Goal: Task Accomplishment & Management: Manage account settings

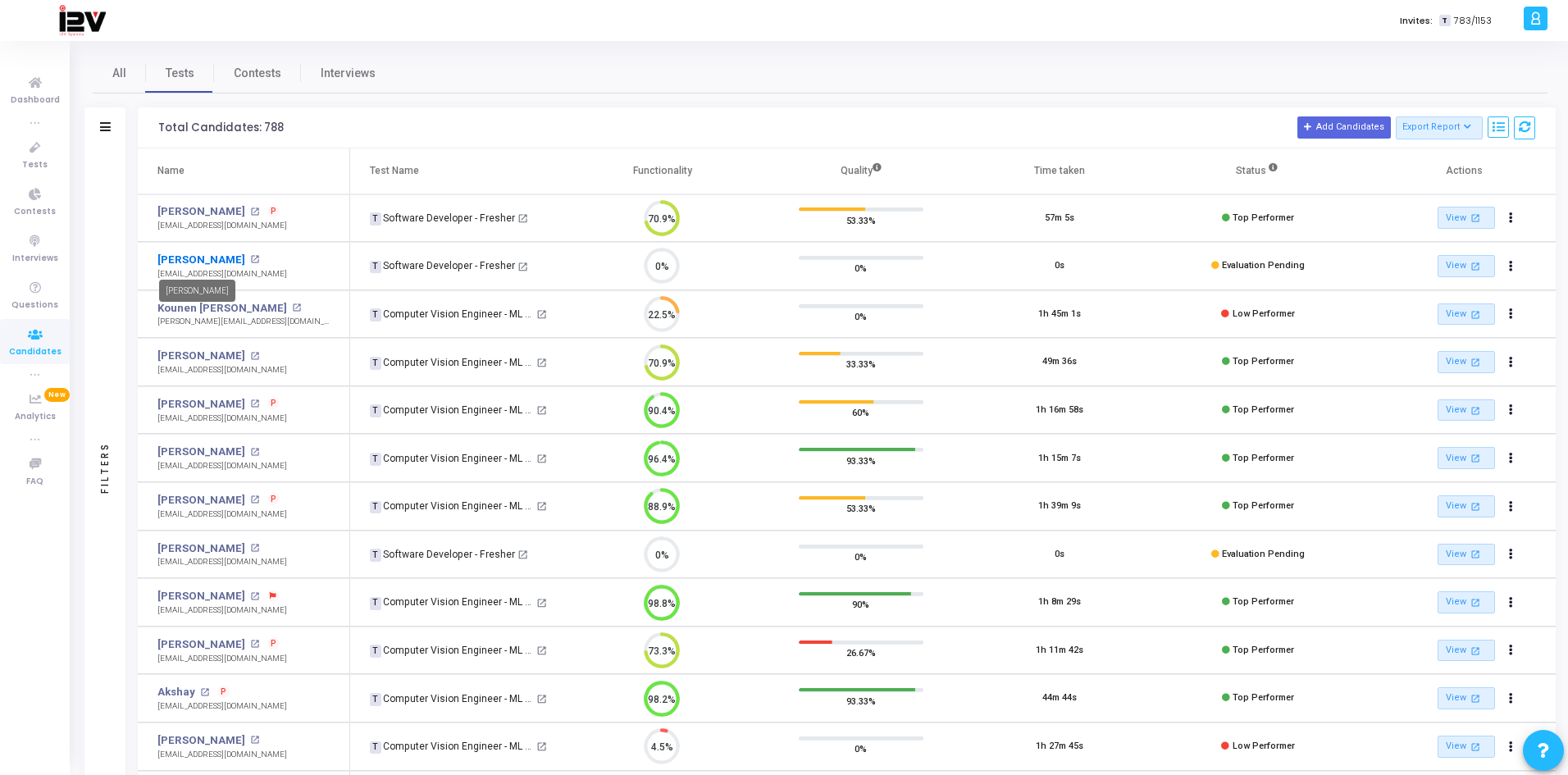
click at [203, 262] on link "[PERSON_NAME]" at bounding box center [201, 259] width 88 height 16
click at [199, 258] on link "[PERSON_NAME]" at bounding box center [201, 259] width 88 height 16
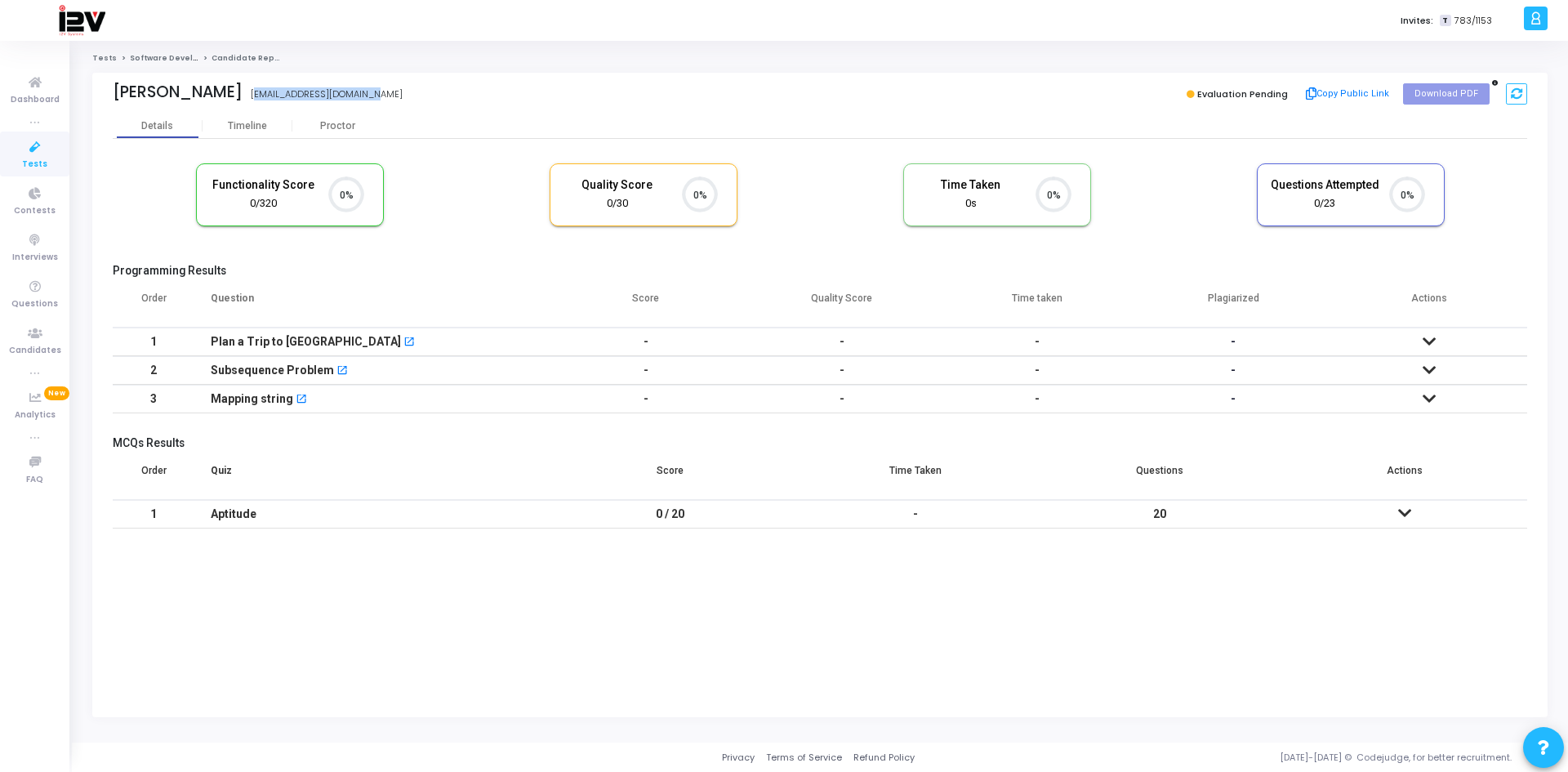
drag, startPoint x: 222, startPoint y: 96, endPoint x: 348, endPoint y: 96, distance: 126.0
click at [348, 97] on div "[PERSON_NAME] [EMAIL_ADDRESS][DOMAIN_NAME]" at bounding box center [462, 94] width 699 height 23
copy div "[EMAIL_ADDRESS][DOMAIN_NAME]"
click at [32, 151] on icon at bounding box center [34, 147] width 34 height 20
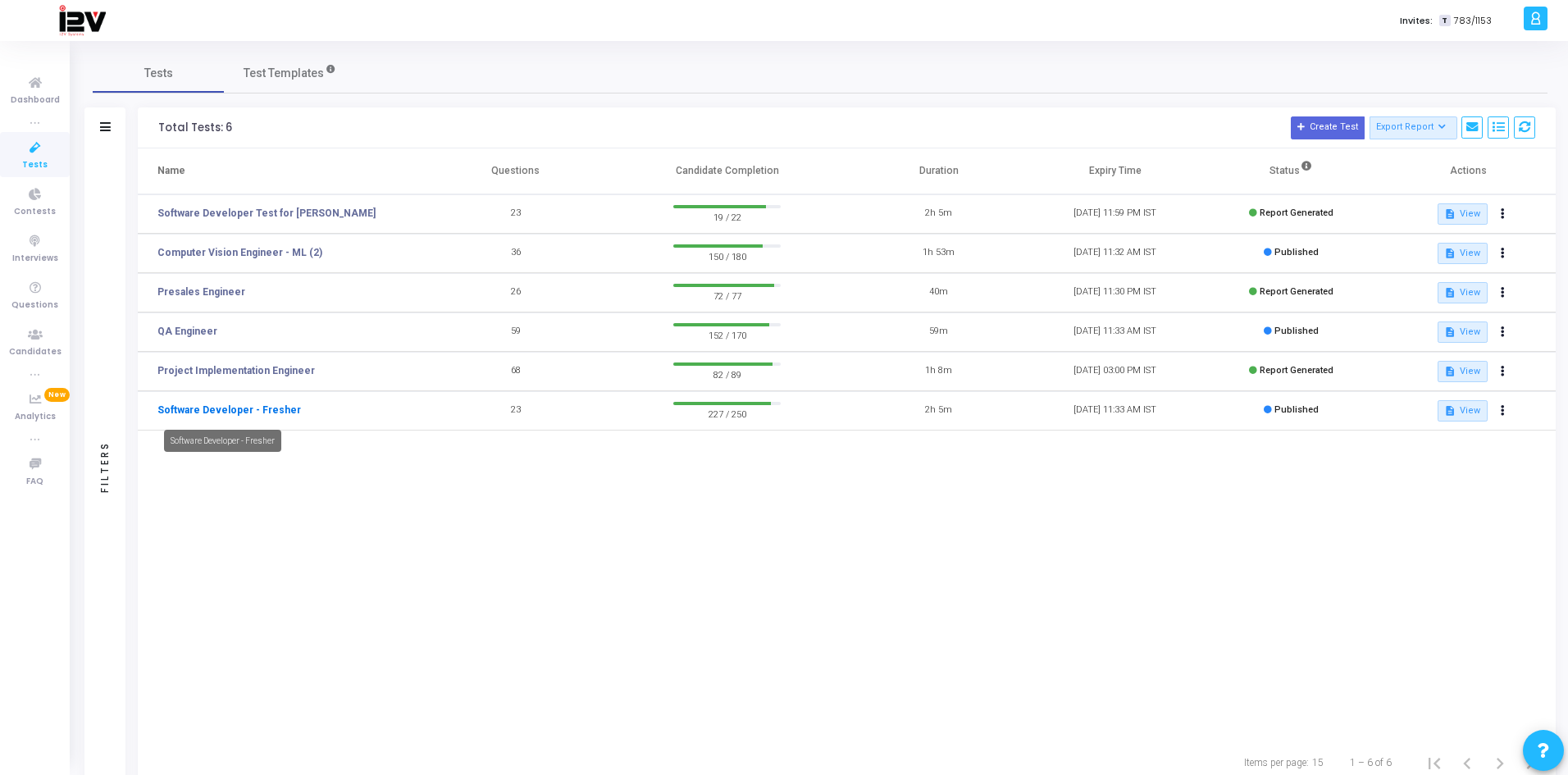
click at [264, 413] on link "Software Developer - Fresher" at bounding box center [229, 410] width 143 height 15
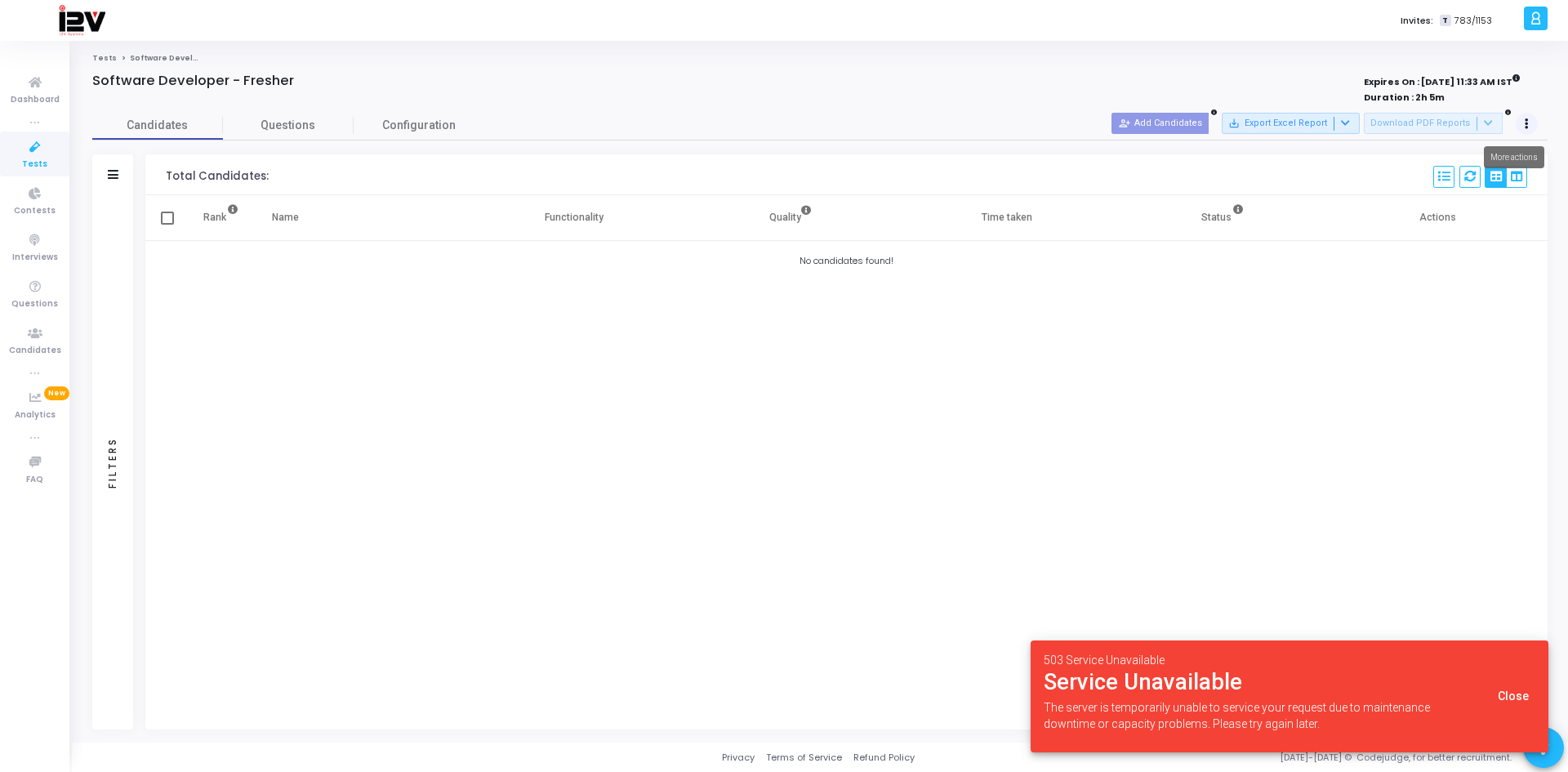
click at [1524, 124] on button at bounding box center [1527, 123] width 23 height 23
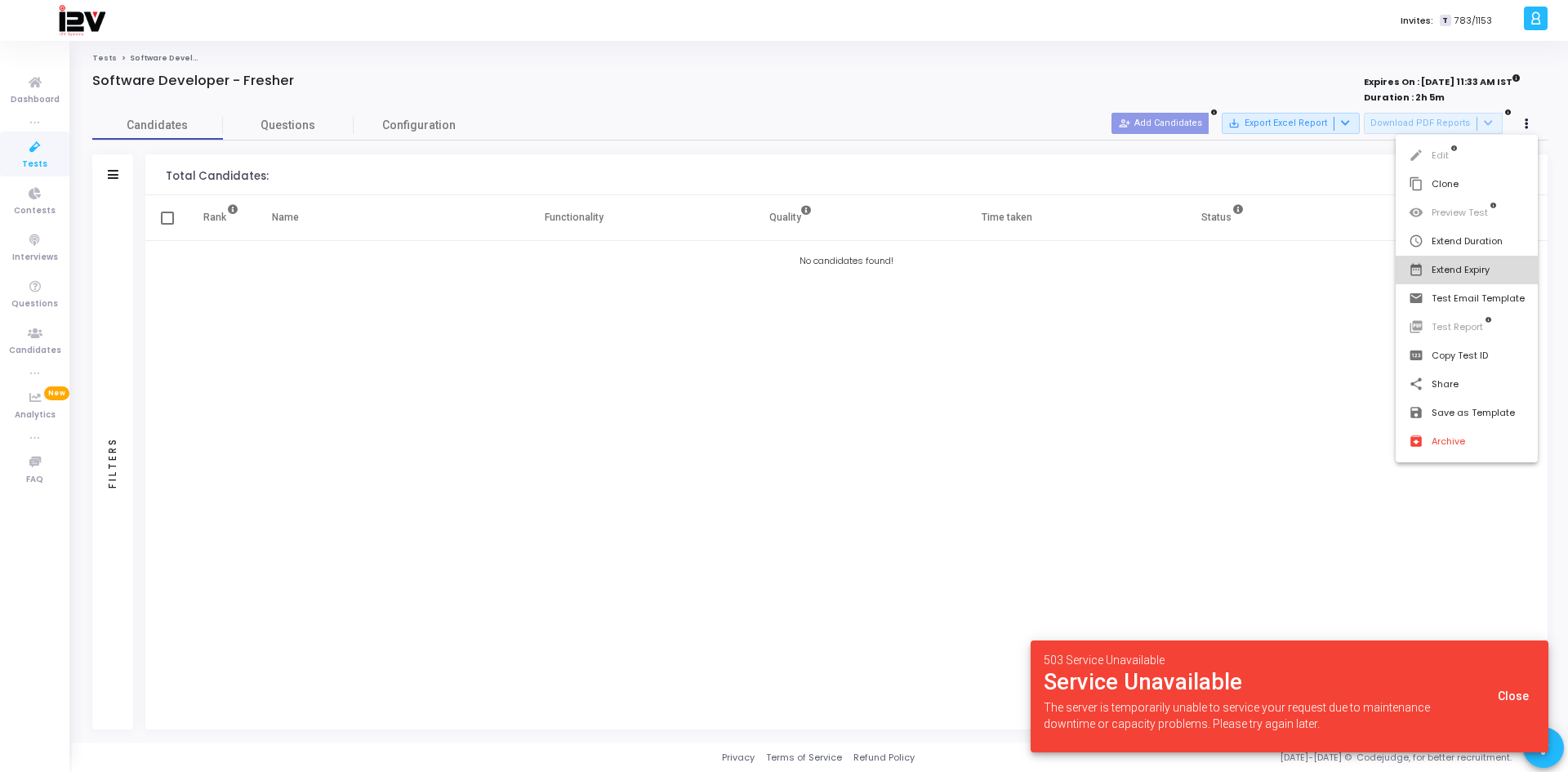
click at [1450, 267] on button "date_range Extend Expiry" at bounding box center [1466, 270] width 142 height 29
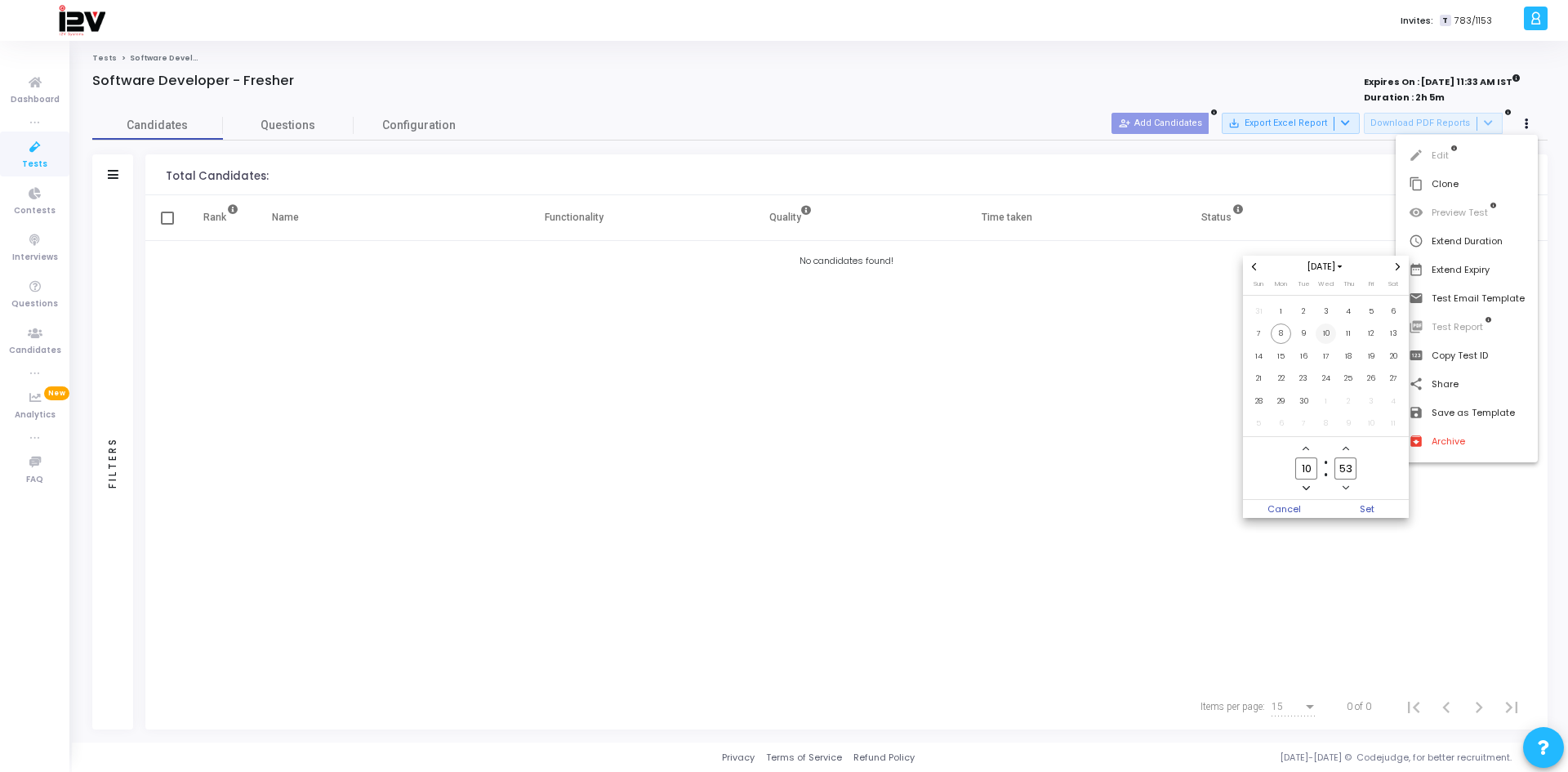
click at [1325, 332] on span "10" at bounding box center [1326, 333] width 20 height 20
click at [1367, 516] on span "Set" at bounding box center [1367, 509] width 83 height 18
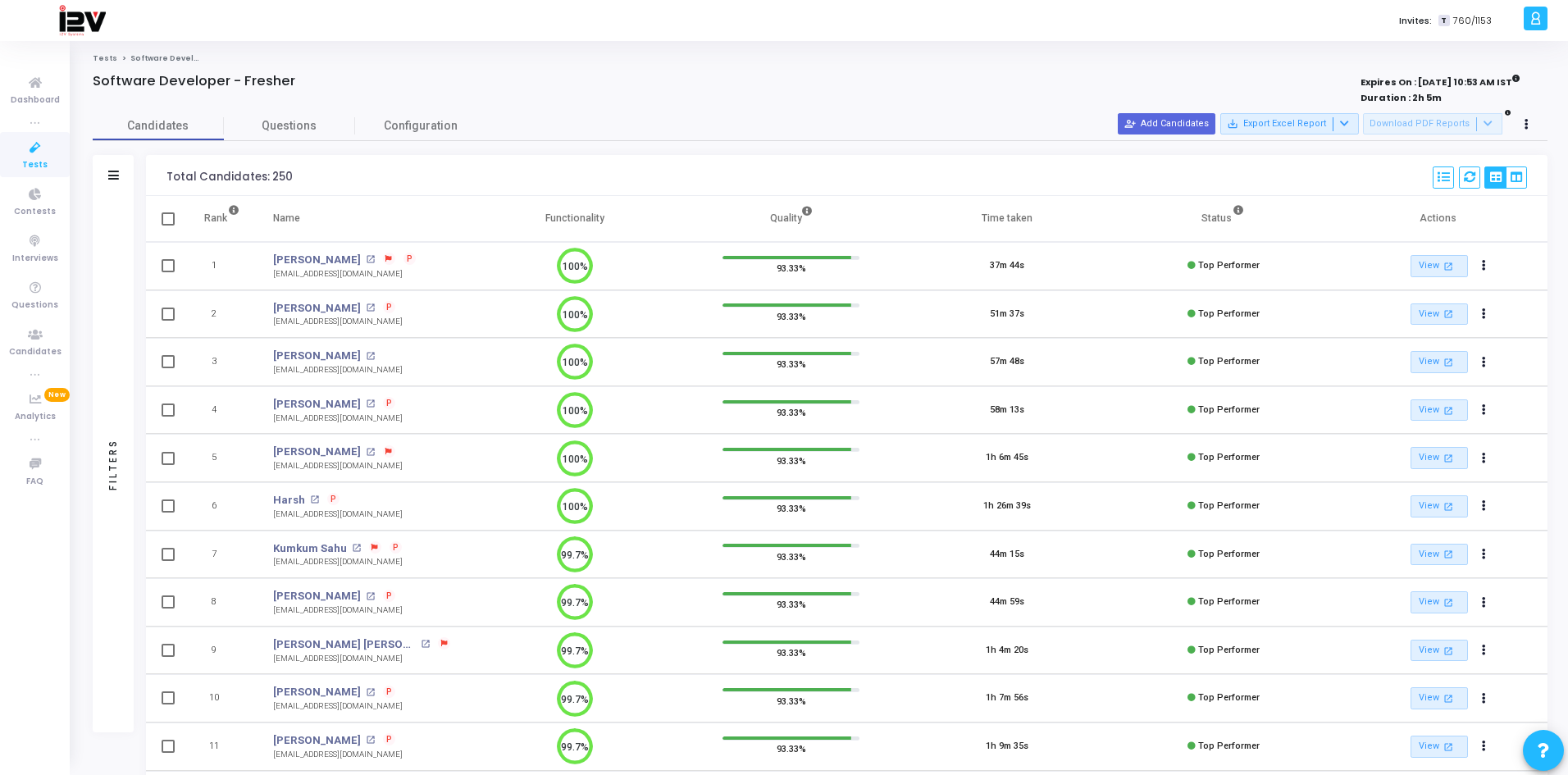
click at [32, 152] on icon at bounding box center [35, 147] width 35 height 20
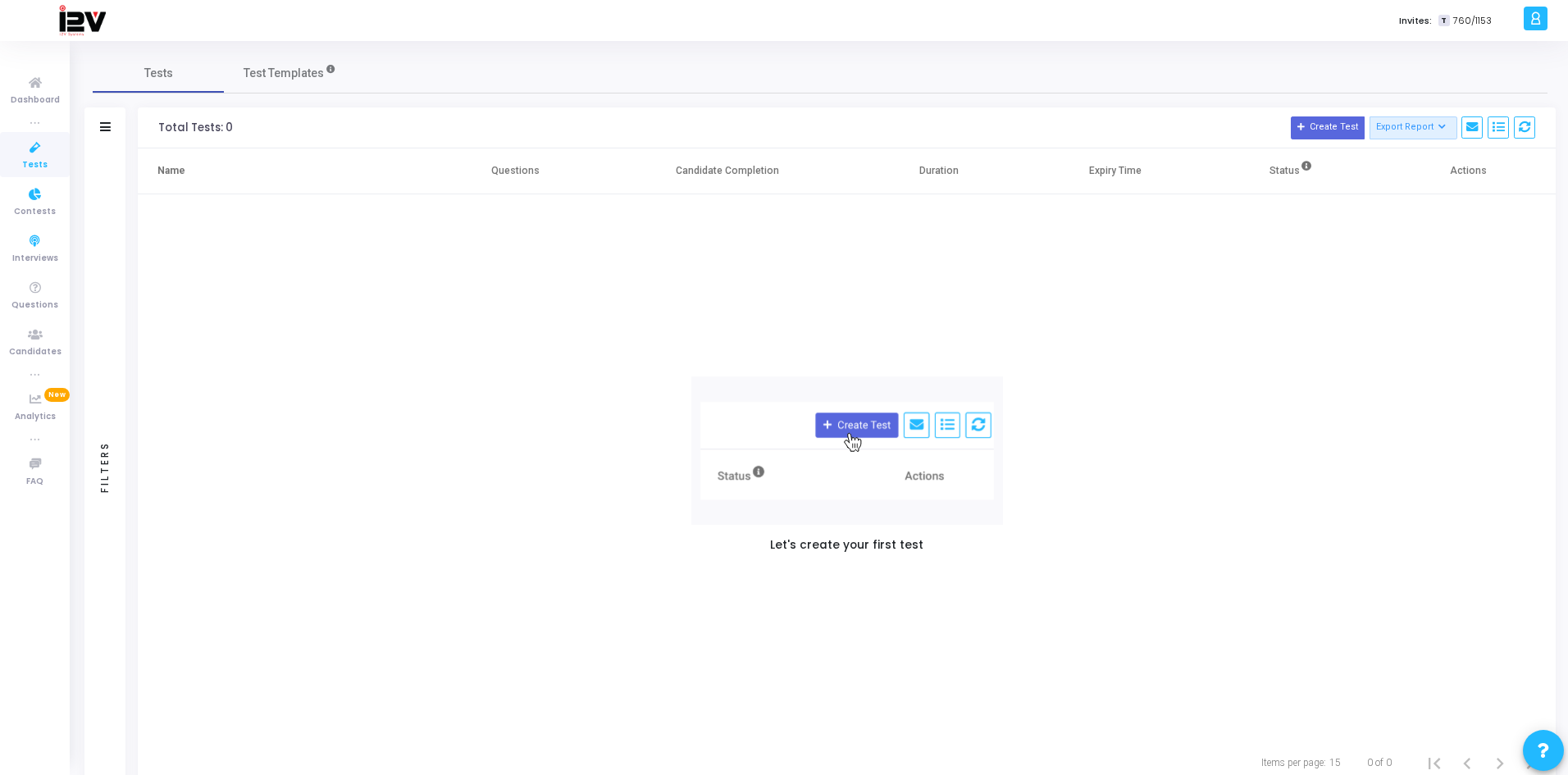
click at [29, 150] on icon at bounding box center [35, 147] width 35 height 20
